Goal: Check status: Check status

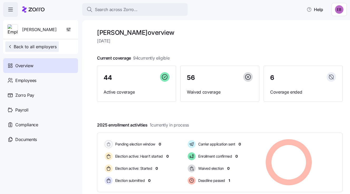
click at [31, 47] on span "Back to all employers" at bounding box center [31, 47] width 49 height 6
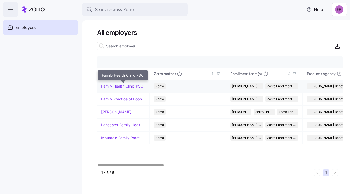
click at [111, 84] on link "Family Health Clinic PSC" at bounding box center [122, 86] width 42 height 5
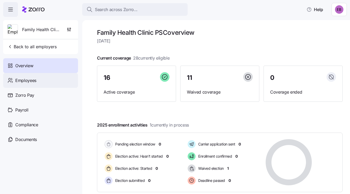
click at [31, 79] on span "Employees" at bounding box center [25, 80] width 21 height 7
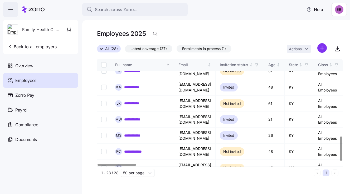
scroll to position [352, 0]
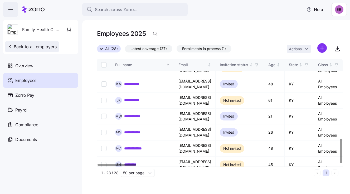
click at [34, 46] on span "Back to all employers" at bounding box center [31, 47] width 49 height 6
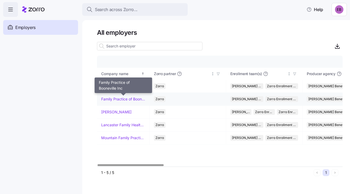
click at [111, 98] on link "Family Practice of Booneville Inc" at bounding box center [123, 99] width 44 height 5
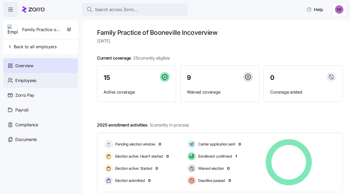
click at [32, 81] on span "Employees" at bounding box center [25, 80] width 21 height 7
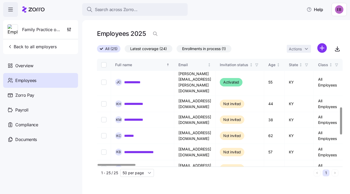
scroll to position [191, 0]
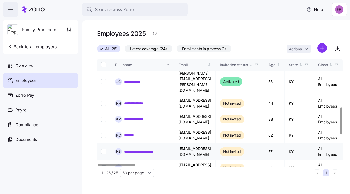
click at [134, 149] on link "**********" at bounding box center [147, 151] width 46 height 5
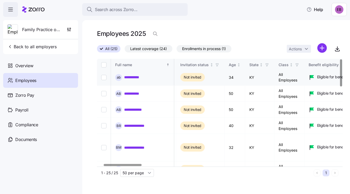
scroll to position [0, 40]
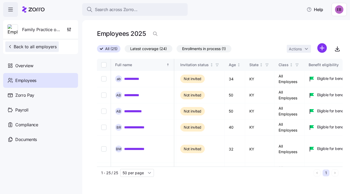
click at [32, 45] on span "Back to all employers" at bounding box center [31, 47] width 49 height 6
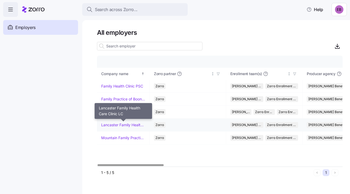
click at [108, 123] on link "Lancaster Family Health Care Clinic LC" at bounding box center [123, 124] width 44 height 5
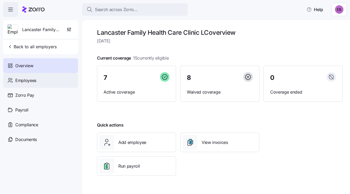
click at [33, 79] on span "Employees" at bounding box center [25, 80] width 21 height 7
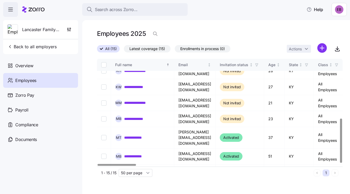
scroll to position [144, 0]
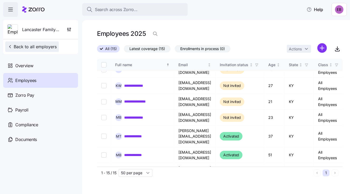
click at [29, 46] on span "Back to all employers" at bounding box center [31, 47] width 49 height 6
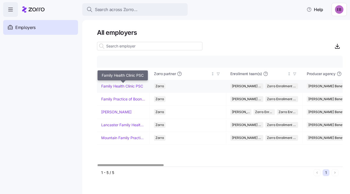
click at [106, 84] on link "Family Health Clinic PSC" at bounding box center [122, 86] width 42 height 5
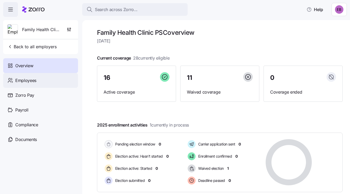
click at [35, 79] on span "Employees" at bounding box center [25, 80] width 21 height 7
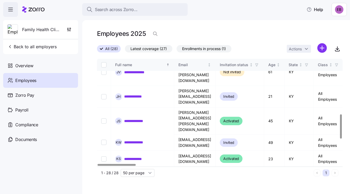
scroll to position [244, 0]
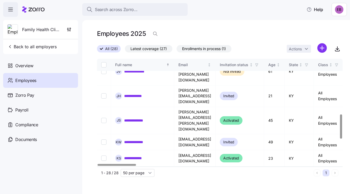
click at [141, 172] on link "**********" at bounding box center [136, 174] width 24 height 5
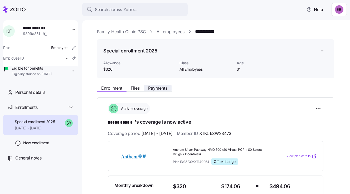
click at [157, 87] on span "Payments" at bounding box center [157, 88] width 19 height 4
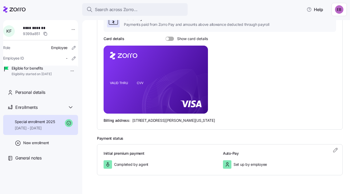
scroll to position [102, 0]
